Goal: Check status: Check status

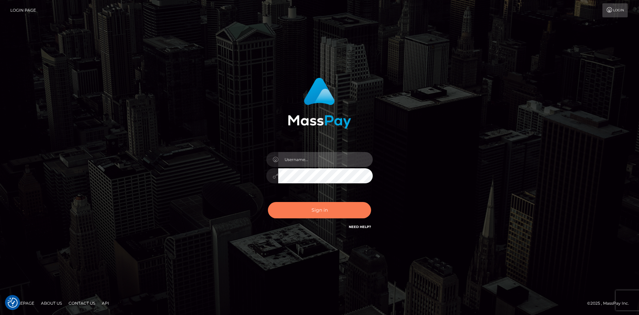
type input "tinan"
click at [323, 206] on button "Sign in" at bounding box center [319, 210] width 103 height 16
click at [330, 210] on button "Sign in" at bounding box center [319, 210] width 103 height 16
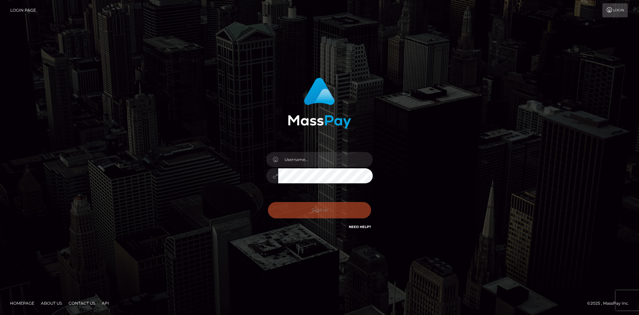
type input "tinan"
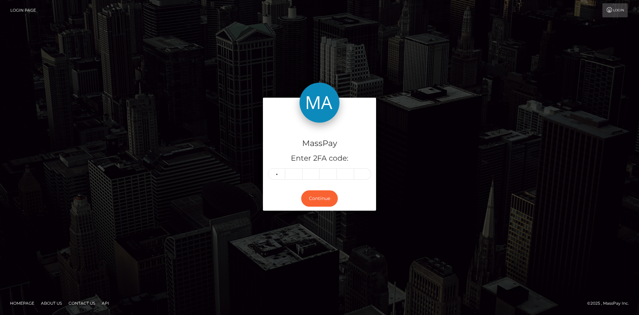
type input "5"
type input "8"
type input "9"
type input "6"
type input "8"
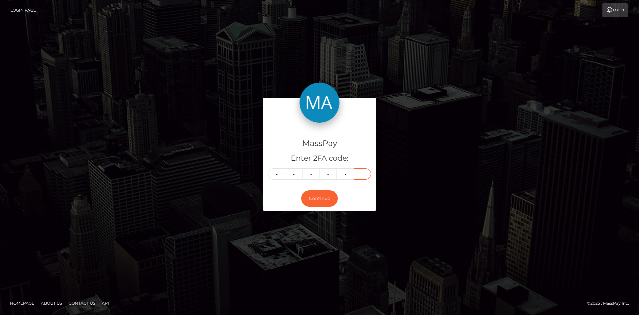
type input "5"
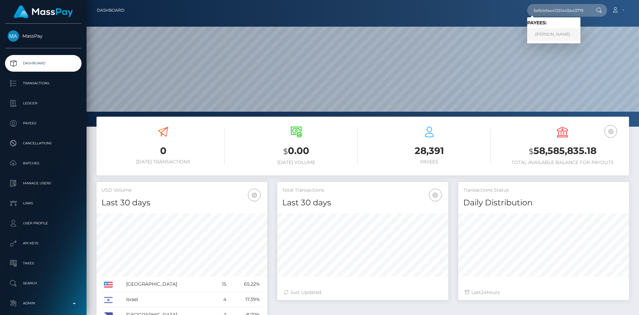
click at [555, 37] on link "[PERSON_NAME]" at bounding box center [553, 34] width 53 height 12
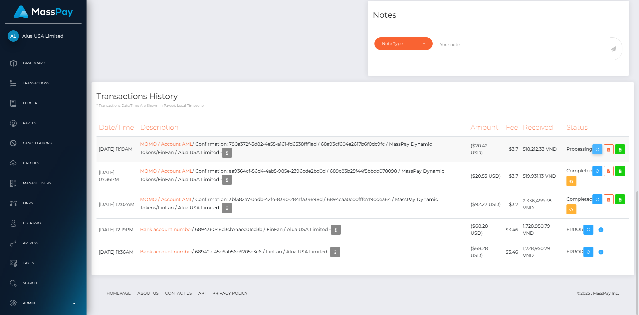
scroll to position [80, 171]
click at [600, 148] on icon "button" at bounding box center [597, 149] width 8 height 8
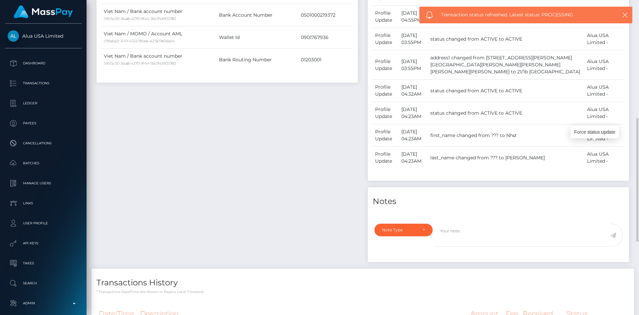
scroll to position [486, 0]
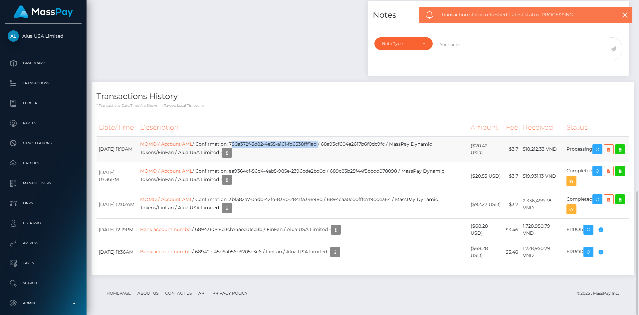
drag, startPoint x: 331, startPoint y: 144, endPoint x: 244, endPoint y: 144, distance: 86.9
click at [244, 144] on td "MOMO / Account AML / Confirmation: 780a372f-3d82-4e55-a161-fd6538fff1ad / 68a93…" at bounding box center [303, 148] width 331 height 25
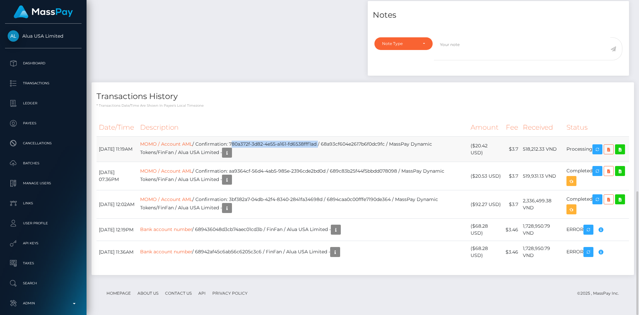
copy td "780a372f-3d82-4e55-a161-fd6538fff1ad"
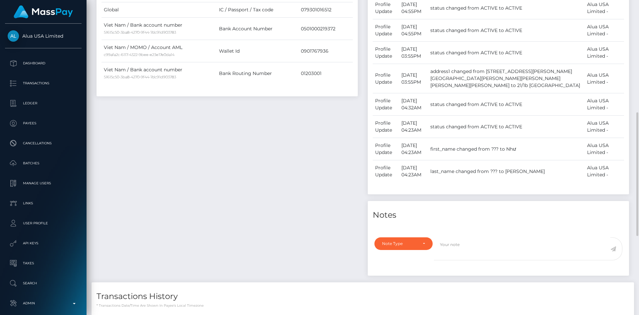
scroll to position [119, 0]
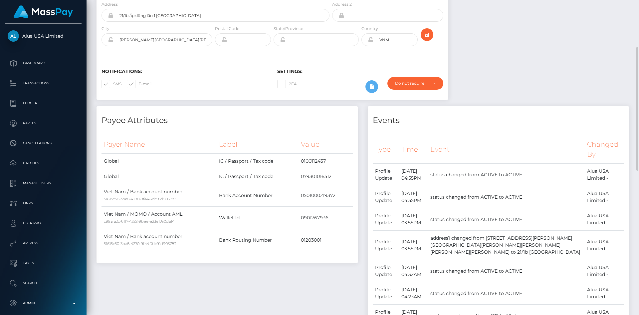
click at [267, 193] on td "Bank Account Number" at bounding box center [258, 195] width 82 height 22
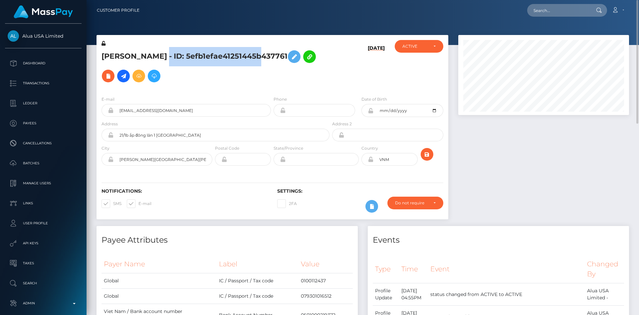
drag, startPoint x: 249, startPoint y: 56, endPoint x: 150, endPoint y: 60, distance: 98.9
click at [150, 60] on h5 "Như Vũ - ID: 5efb1efae41251445b437761" at bounding box center [214, 66] width 224 height 39
copy h5 "5efb1efae41251445b437761"
